Goal: Find specific page/section: Find specific page/section

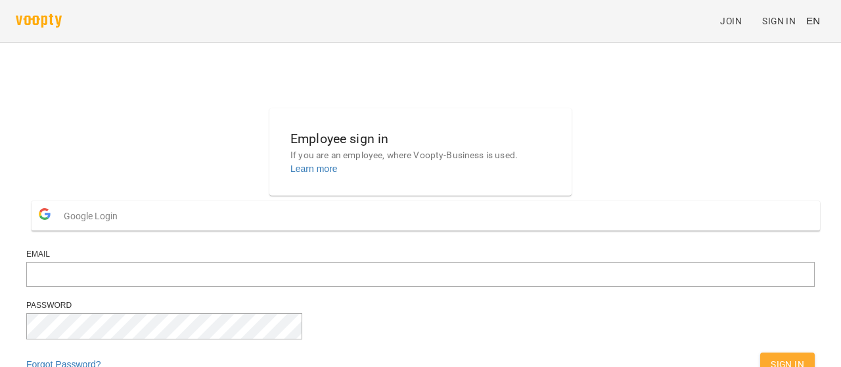
scroll to position [97, 0]
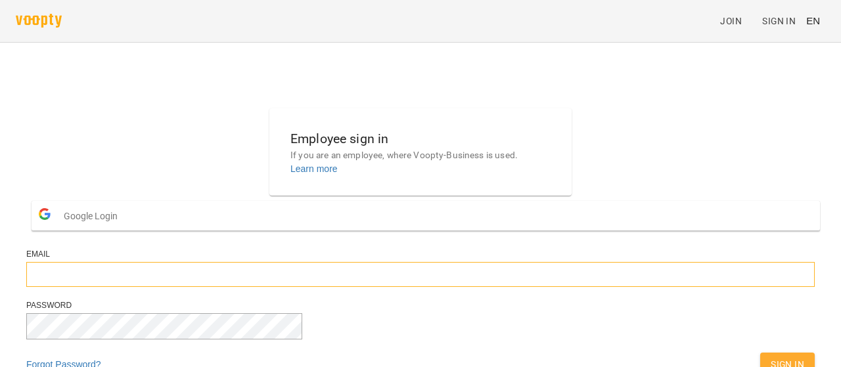
type input "**********"
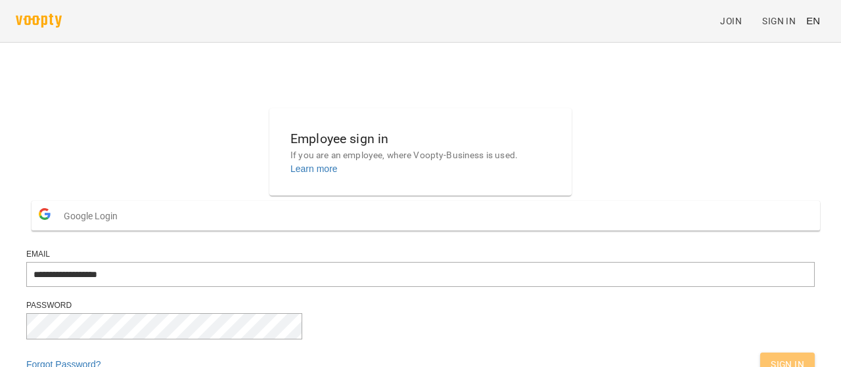
click at [770, 357] on span "Sign In" at bounding box center [786, 365] width 33 height 16
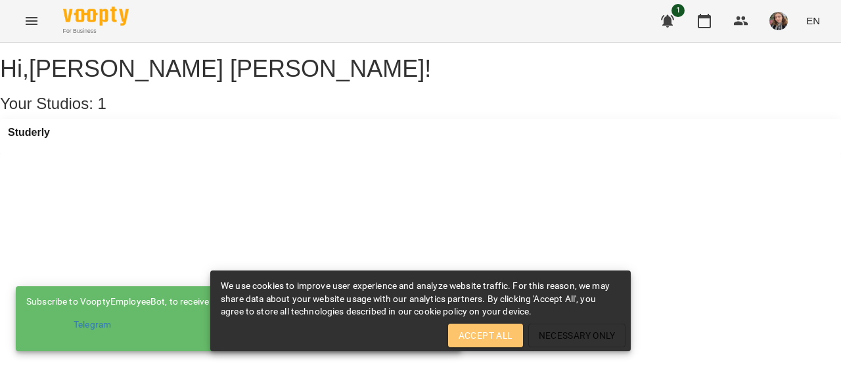
click at [485, 326] on button "Accept All" at bounding box center [485, 336] width 75 height 24
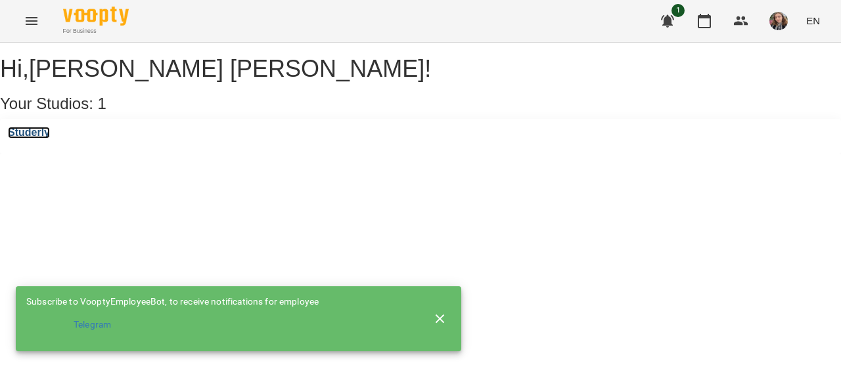
click at [45, 139] on h3 "Studerly" at bounding box center [29, 133] width 42 height 12
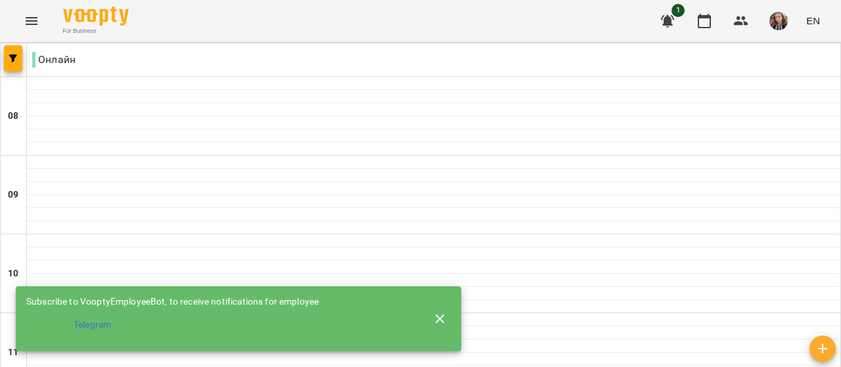
click at [435, 313] on icon "button" at bounding box center [440, 319] width 16 height 16
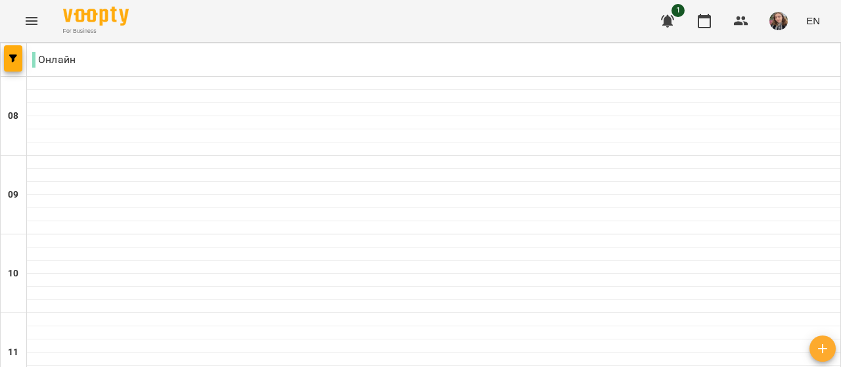
scroll to position [919, 0]
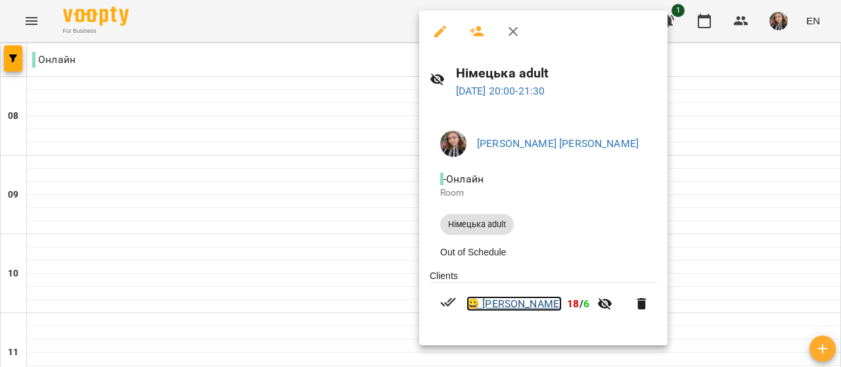
click at [506, 301] on link "😀 [PERSON_NAME]" at bounding box center [513, 304] width 95 height 16
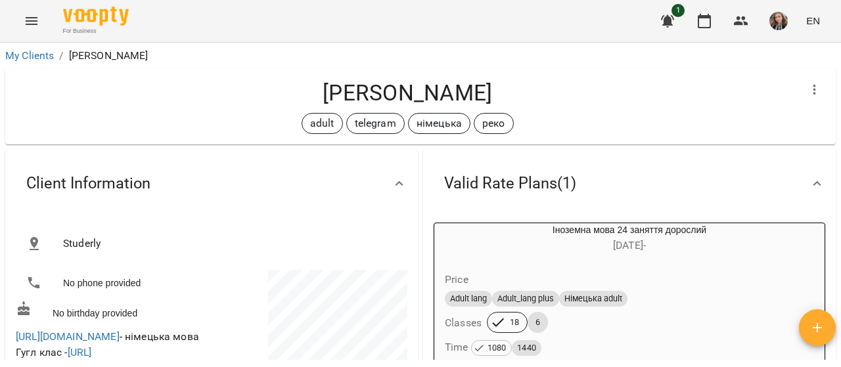
scroll to position [263, 0]
